Goal: Information Seeking & Learning: Learn about a topic

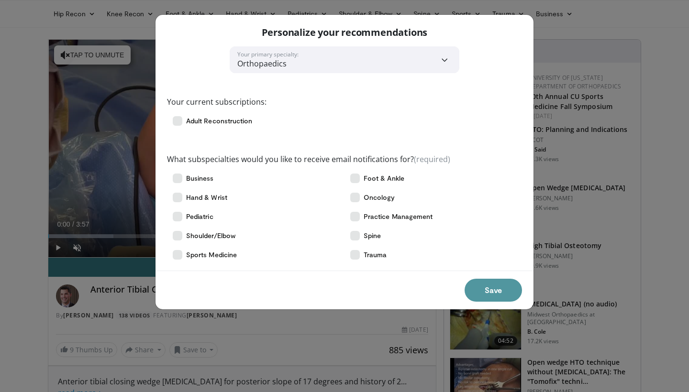
click at [486, 293] on button "Save" at bounding box center [493, 290] width 57 height 23
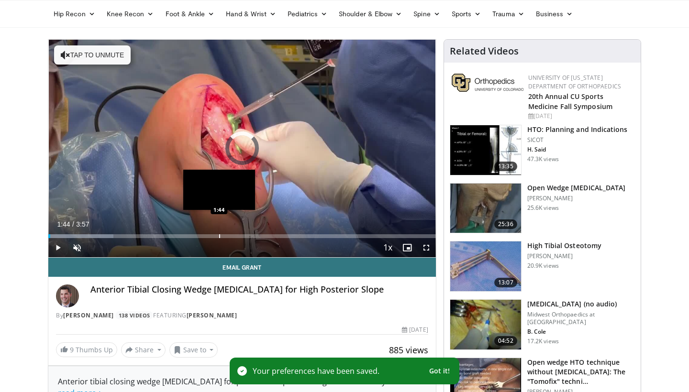
click at [219, 233] on div "Loaded : 16.84% 1:44 1:44" at bounding box center [242, 233] width 388 height 9
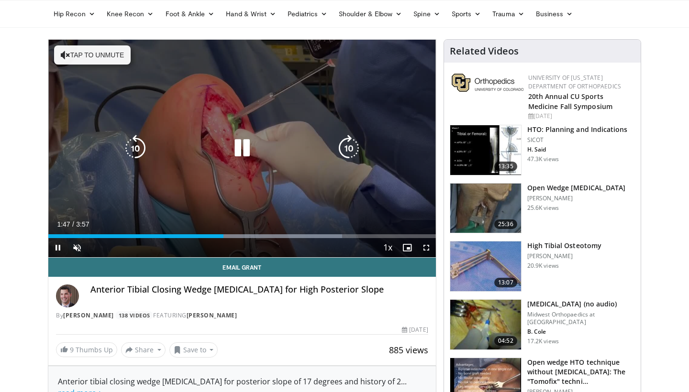
click at [80, 56] on button "Tap to unmute" at bounding box center [92, 54] width 77 height 19
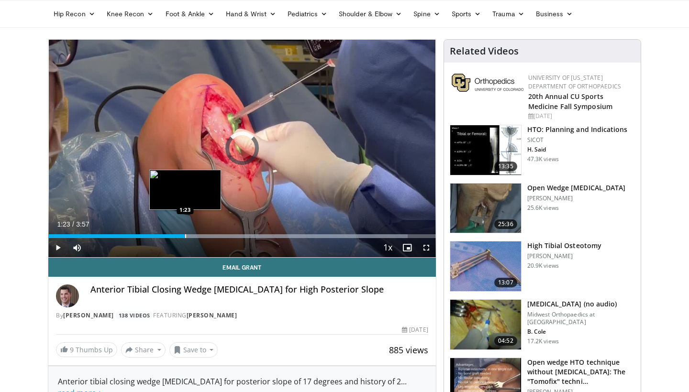
click at [185, 236] on div "Loaded : 92.76% 1:23 1:23" at bounding box center [242, 236] width 388 height 4
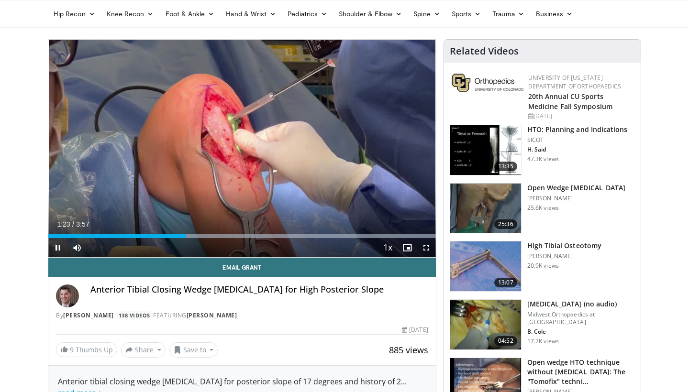
click at [156, 239] on div "Current Time 1:23 / Duration 3:57 Pause Skip Backward Skip Forward Mute Loaded …" at bounding box center [242, 247] width 388 height 19
click at [130, 235] on div "Progress Bar" at bounding box center [130, 236] width 1 height 4
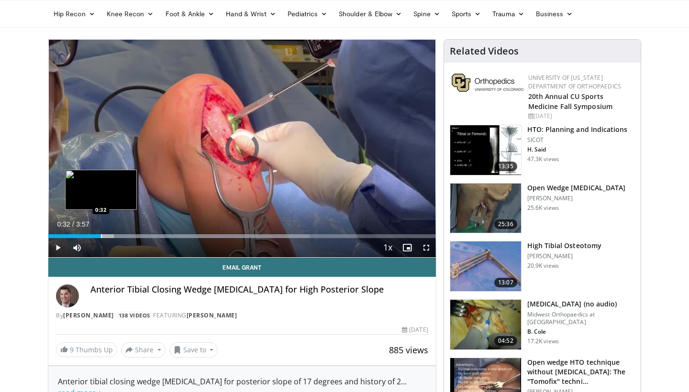
click at [101, 233] on div "Loaded : 67.45% 0:32 0:32" at bounding box center [242, 233] width 388 height 9
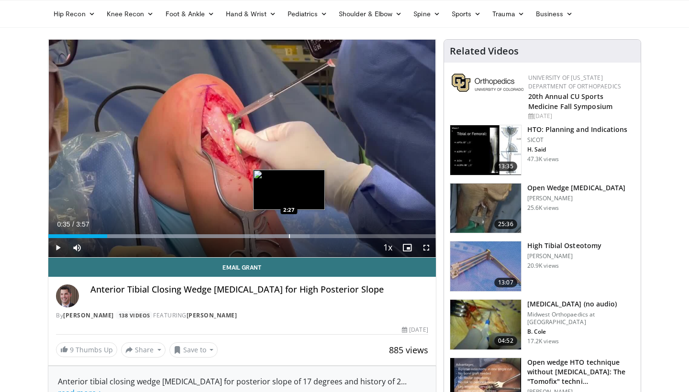
click at [289, 233] on div "Loaded : 67.45% 0:36 2:27" at bounding box center [242, 233] width 388 height 9
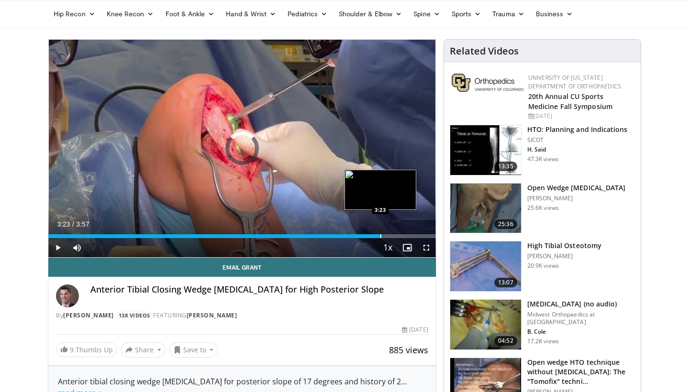
click at [380, 234] on div "Progress Bar" at bounding box center [380, 236] width 1 height 4
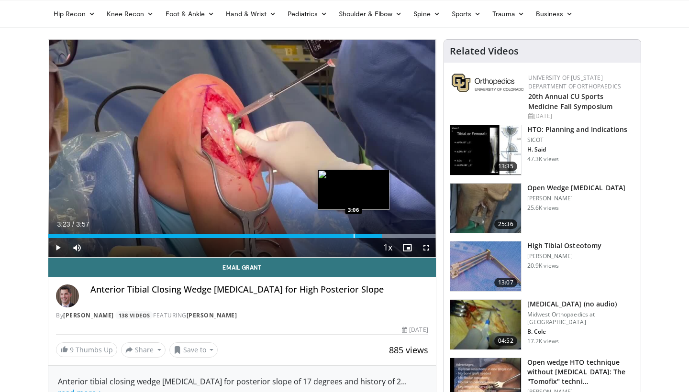
click at [354, 234] on div "Progress Bar" at bounding box center [354, 236] width 1 height 4
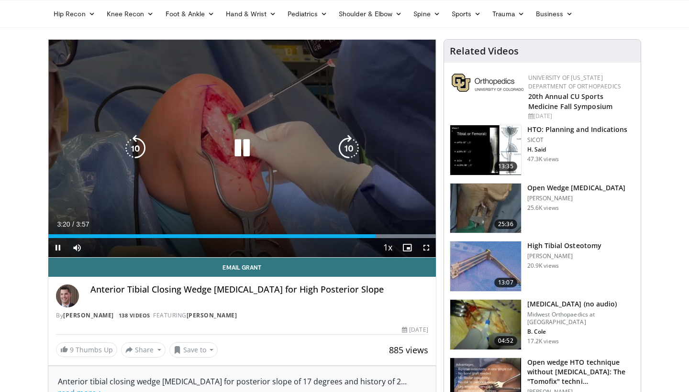
click at [271, 178] on div "10 seconds Tap to unmute" at bounding box center [242, 149] width 388 height 218
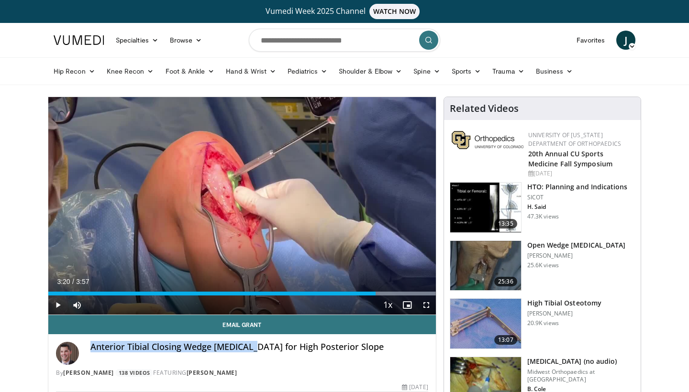
drag, startPoint x: 92, startPoint y: 349, endPoint x: 256, endPoint y: 350, distance: 164.1
click at [256, 350] on h4 "Anterior Tibial Closing Wedge Osteotomy for High Posterior Slope" at bounding box center [259, 347] width 338 height 11
copy h4 "Anterior Tibial Closing Wedge Osteotomy"
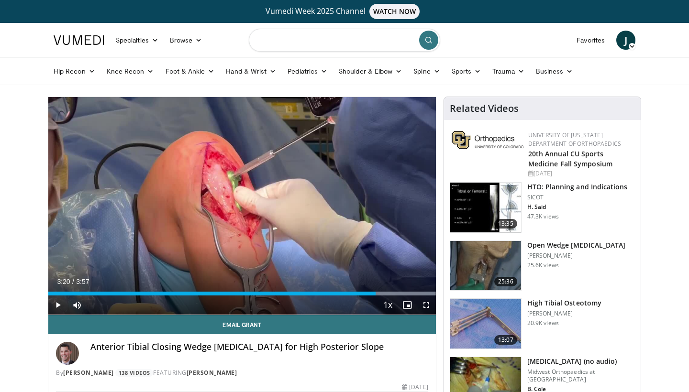
click at [282, 45] on input "Search topics, interventions" at bounding box center [344, 40] width 191 height 23
paste input "**********"
type input "**********"
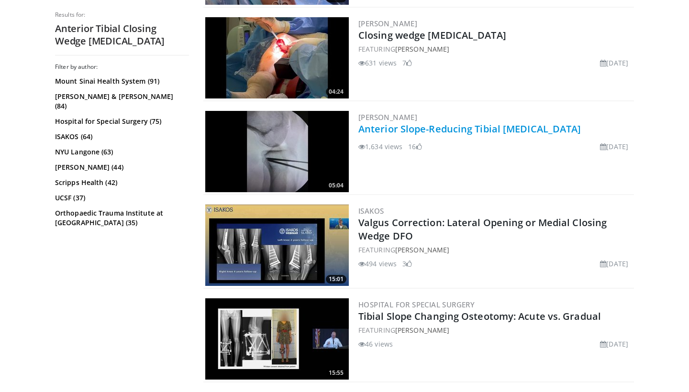
scroll to position [419, 0]
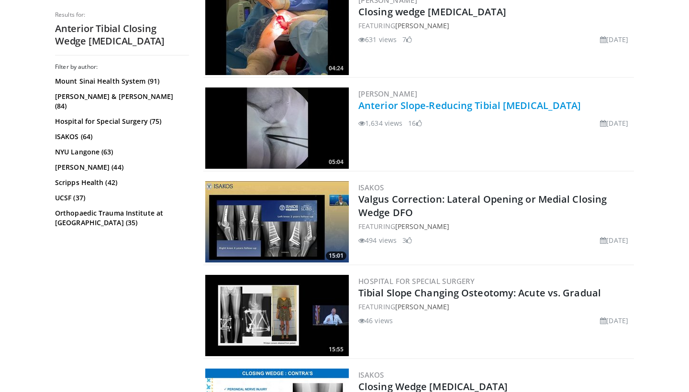
click at [430, 99] on link "Anterior Slope-Reducing Tibial [MEDICAL_DATA]" at bounding box center [469, 105] width 223 height 13
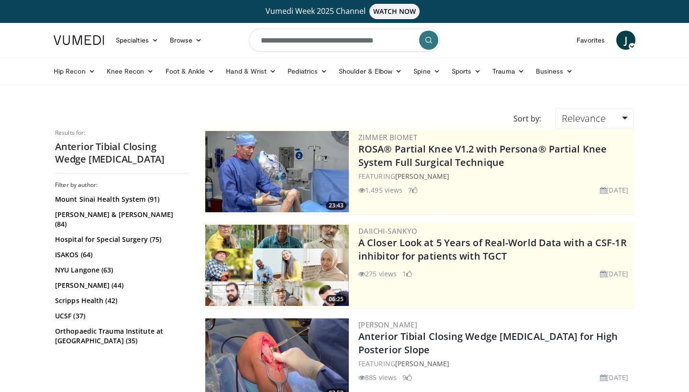
scroll to position [0, 0]
click at [321, 44] on input "**********" at bounding box center [344, 40] width 191 height 23
type input "**********"
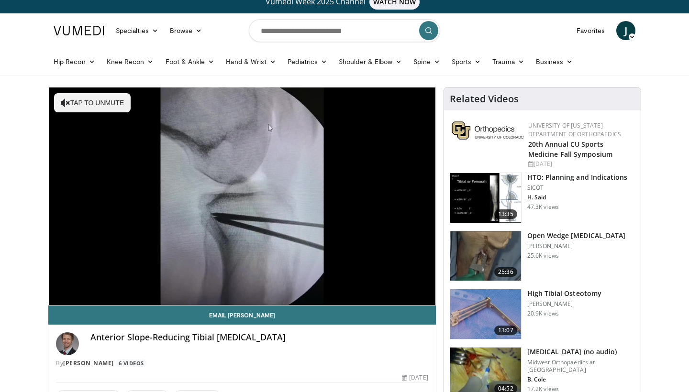
scroll to position [11, 0]
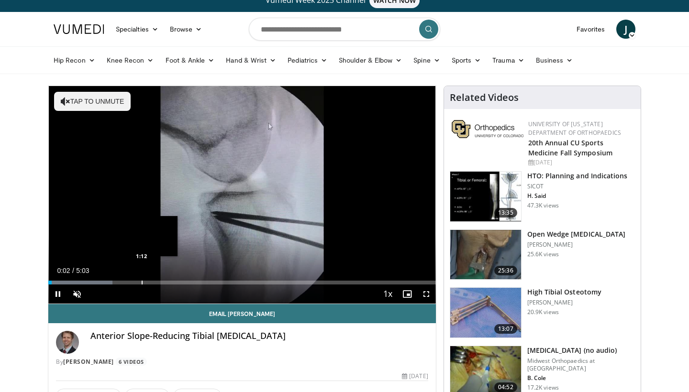
click at [142, 281] on div "Progress Bar" at bounding box center [142, 283] width 1 height 4
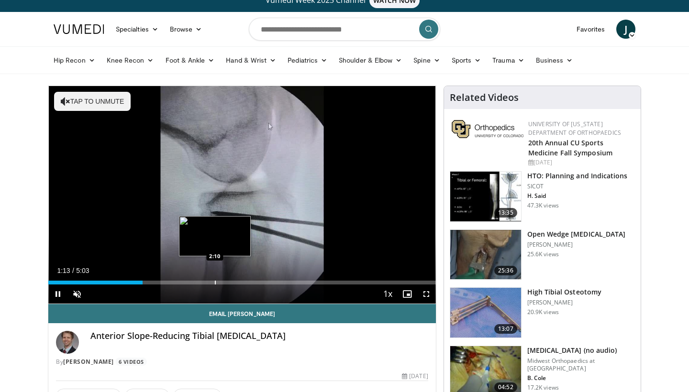
click at [215, 278] on div "Loaded : 23.10% 1:13 2:10" at bounding box center [242, 280] width 388 height 9
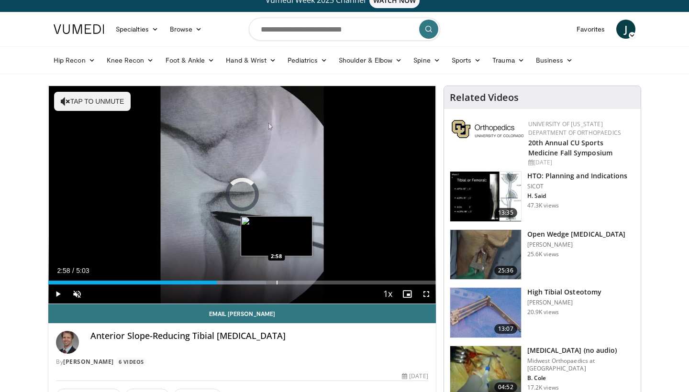
click at [277, 278] on div "Loaded : 56.14% 2:11 2:58" at bounding box center [242, 280] width 388 height 9
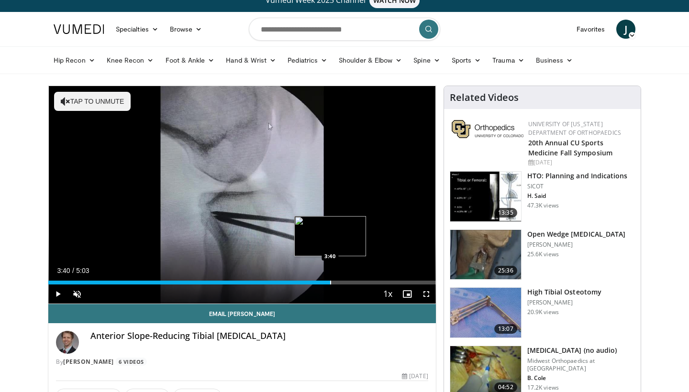
click at [330, 278] on div "Loaded : 62.75% 3:40 3:40" at bounding box center [242, 280] width 388 height 9
click at [364, 281] on div "Progress Bar" at bounding box center [364, 283] width 1 height 4
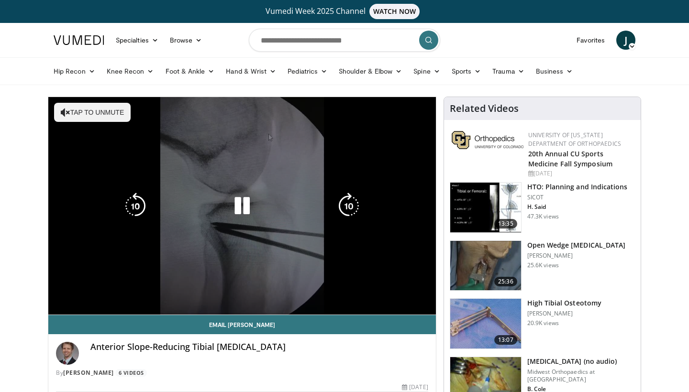
scroll to position [0, 0]
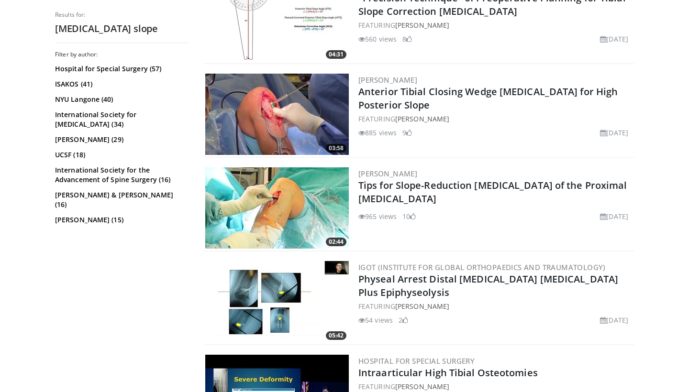
scroll to position [547, 0]
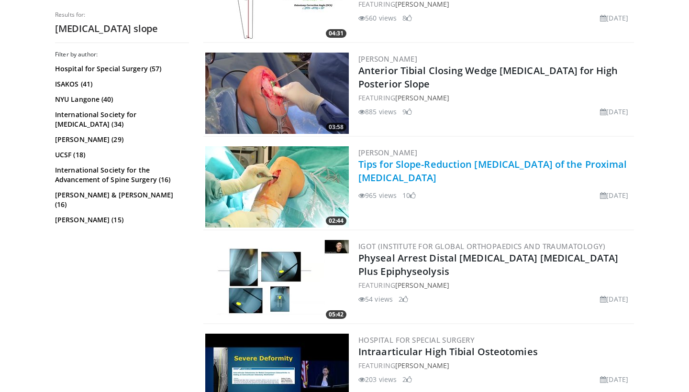
click at [401, 166] on link "Tips for Slope-Reduction [MEDICAL_DATA] of the Proximal [MEDICAL_DATA]" at bounding box center [492, 171] width 269 height 26
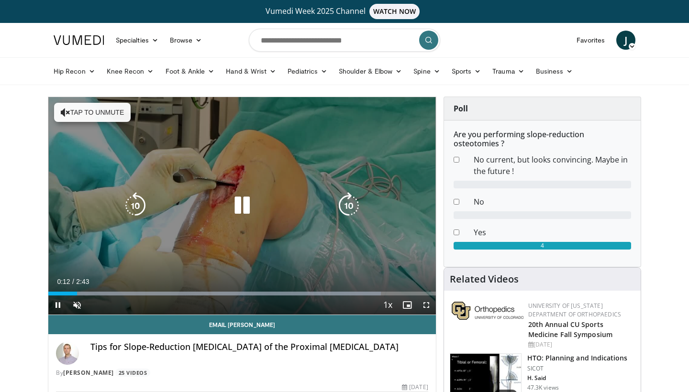
click at [83, 114] on button "Tap to unmute" at bounding box center [92, 112] width 77 height 19
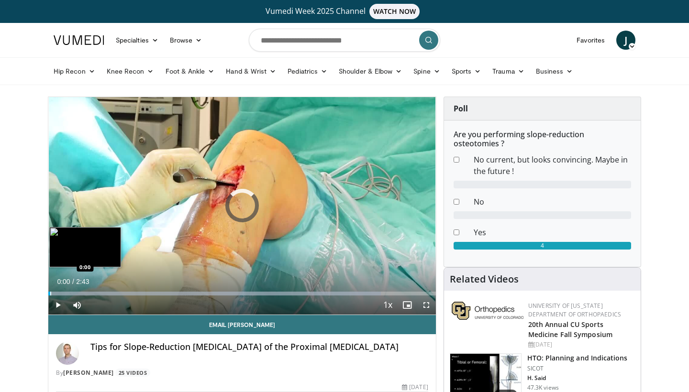
click at [50, 295] on div "Progress Bar" at bounding box center [50, 294] width 1 height 4
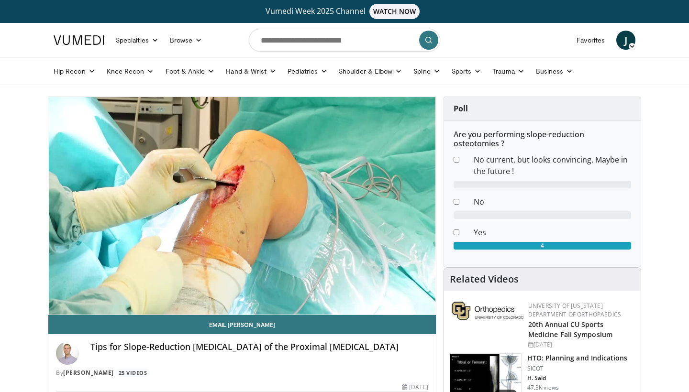
click at [583, 263] on div "Are you performing slope-reduction osteotomies ? No current, but looks convinci…" at bounding box center [542, 194] width 197 height 146
